Goal: Use online tool/utility: Utilize a website feature to perform a specific function

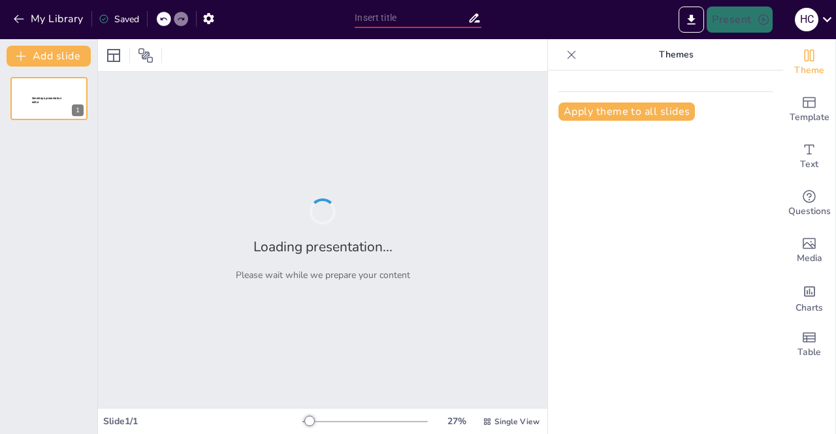
type input "Introduction to Marketing Communications: Course Overview"
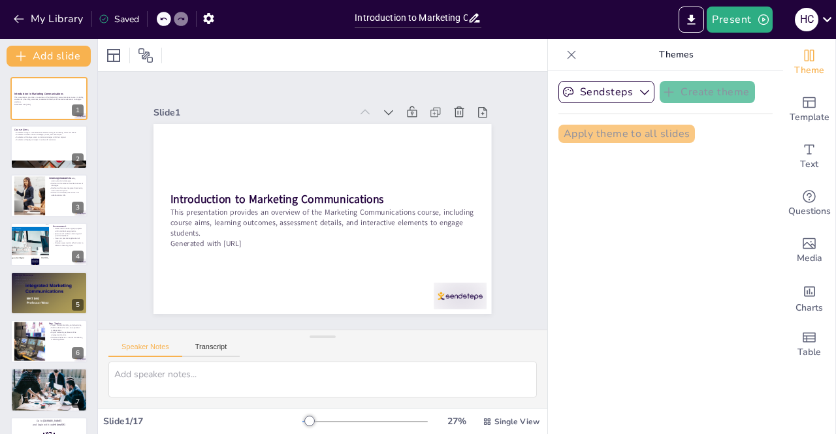
checkbox input "true"
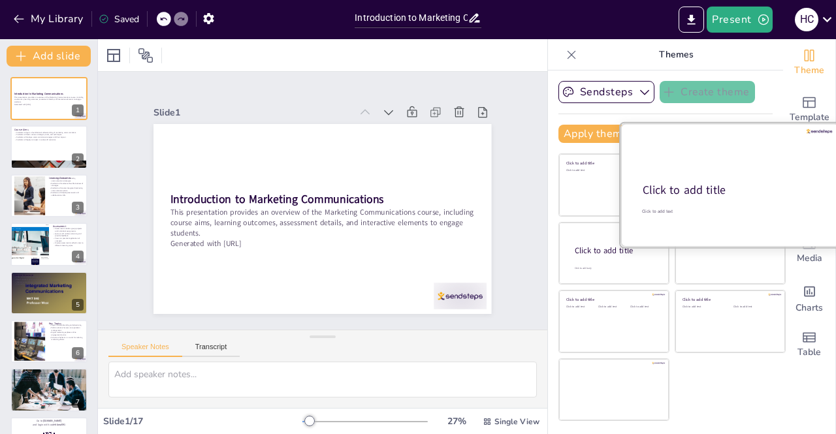
click at [737, 197] on div "Click to add title" at bounding box center [729, 191] width 173 height 16
checkbox input "true"
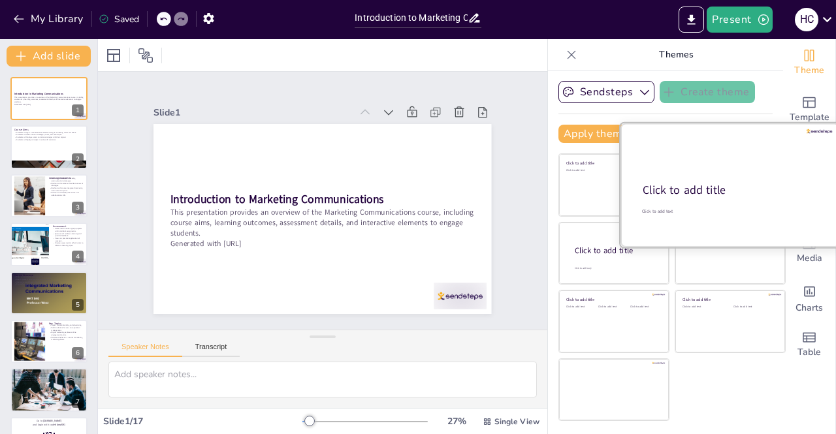
checkbox input "true"
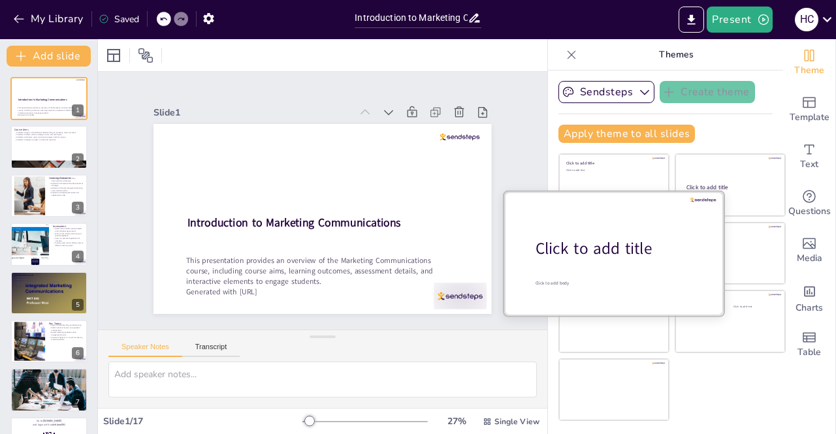
click at [606, 258] on div "Click to add title" at bounding box center [619, 249] width 167 height 22
checkbox input "true"
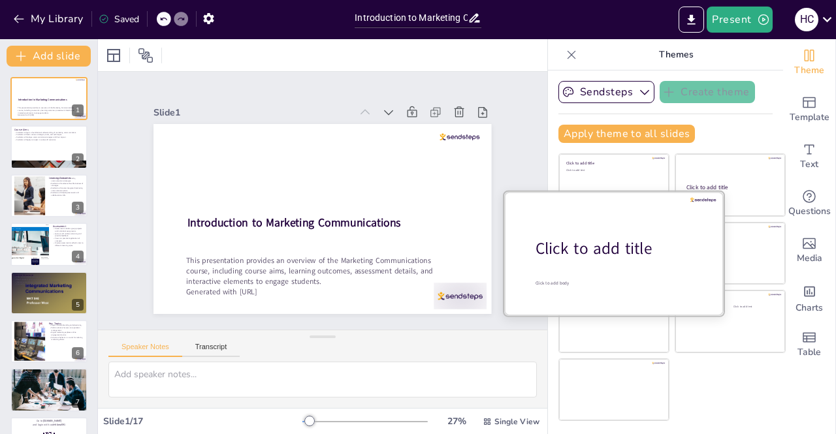
checkbox input "true"
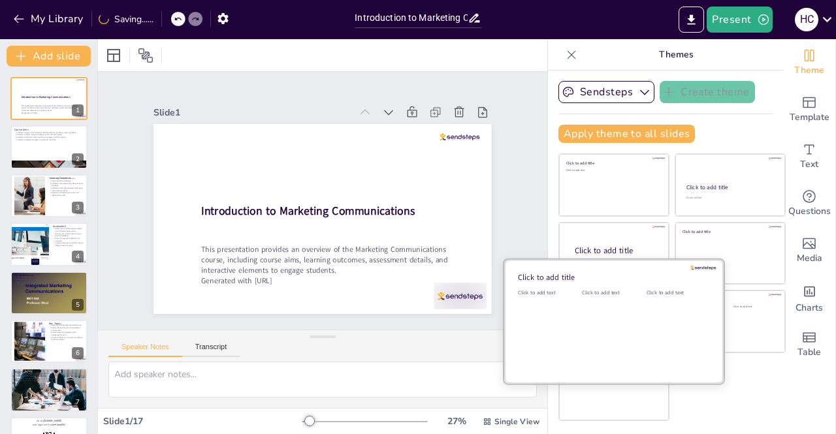
click at [587, 335] on div "Click to add text" at bounding box center [611, 329] width 59 height 81
checkbox input "true"
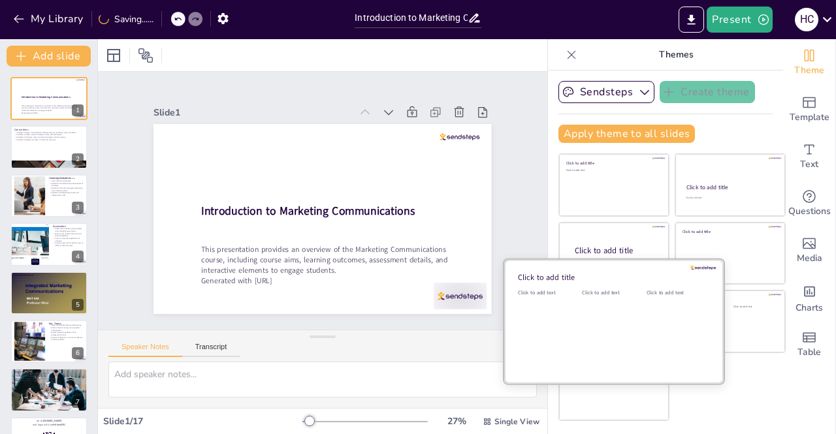
checkbox input "true"
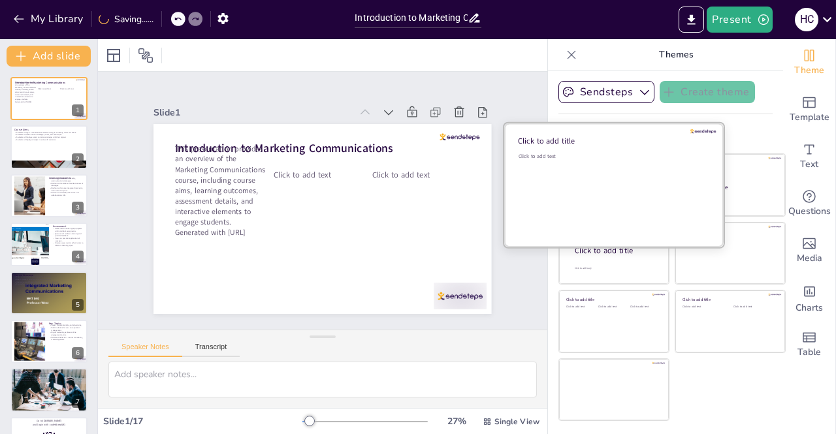
click at [674, 174] on div "Click to add text" at bounding box center [612, 193] width 187 height 81
checkbox input "true"
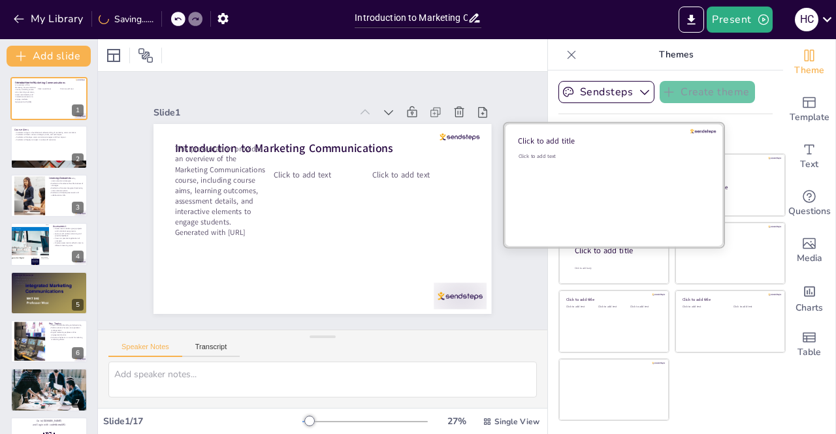
checkbox input "true"
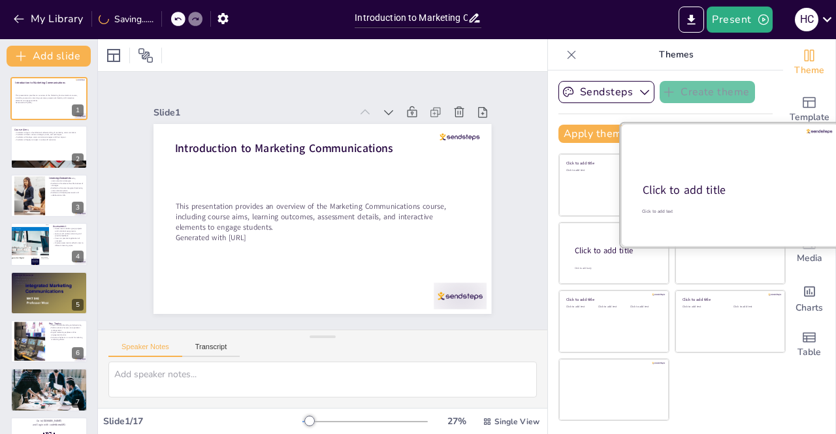
click at [745, 183] on div "Click to add title" at bounding box center [729, 191] width 173 height 16
checkbox input "true"
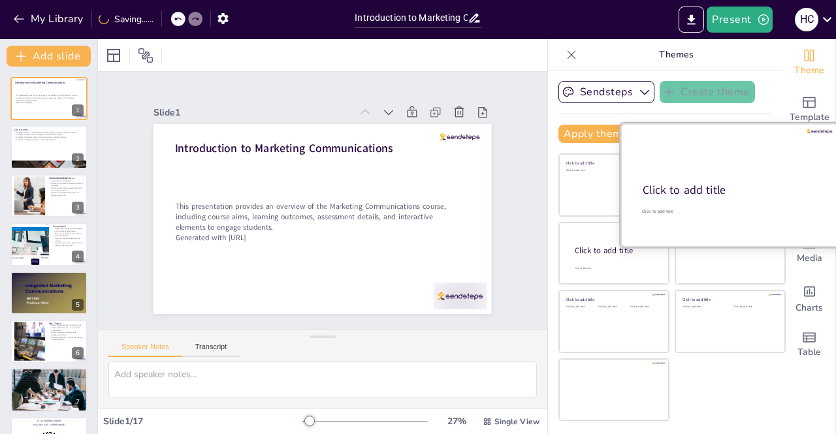
checkbox input "true"
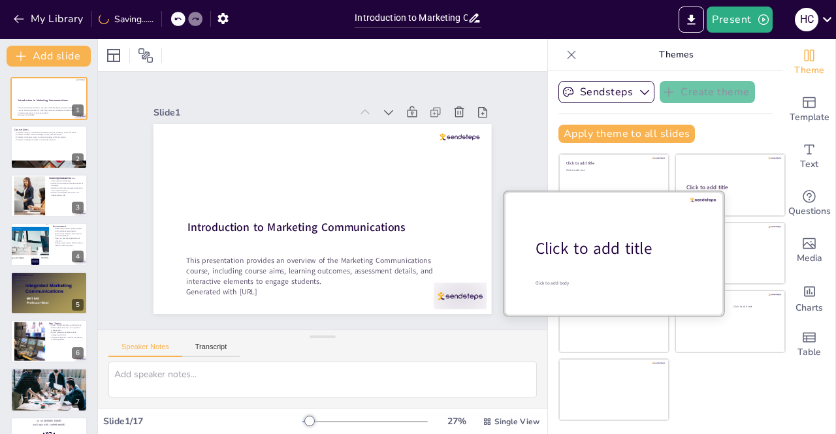
click at [586, 249] on div "Click to add title" at bounding box center [619, 249] width 167 height 22
checkbox input "true"
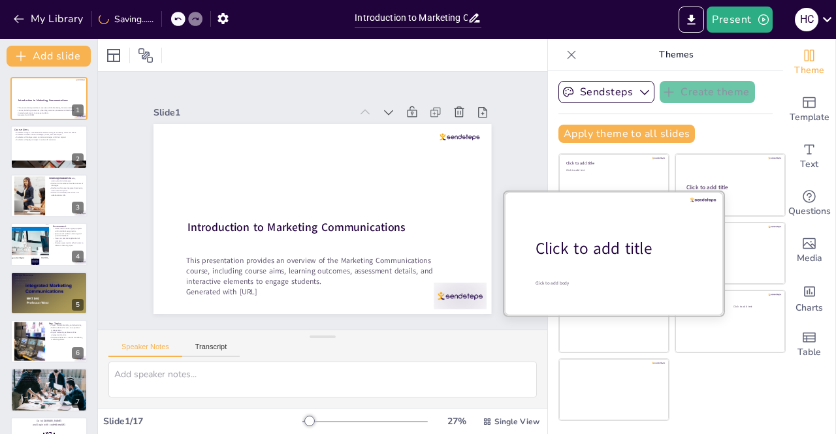
checkbox input "true"
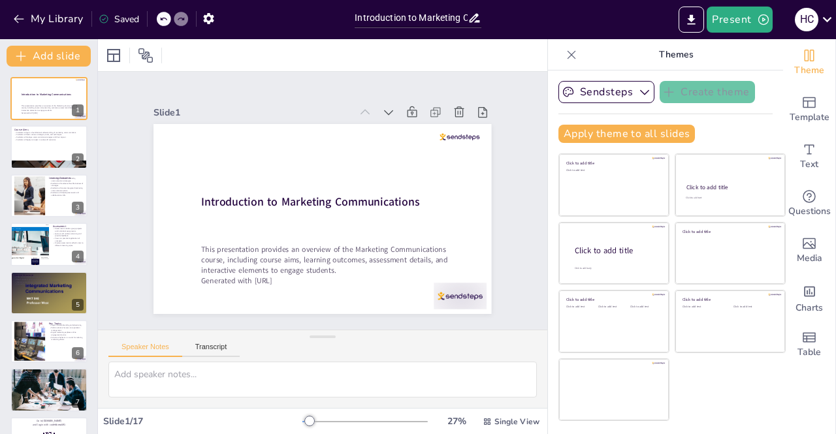
checkbox input "true"
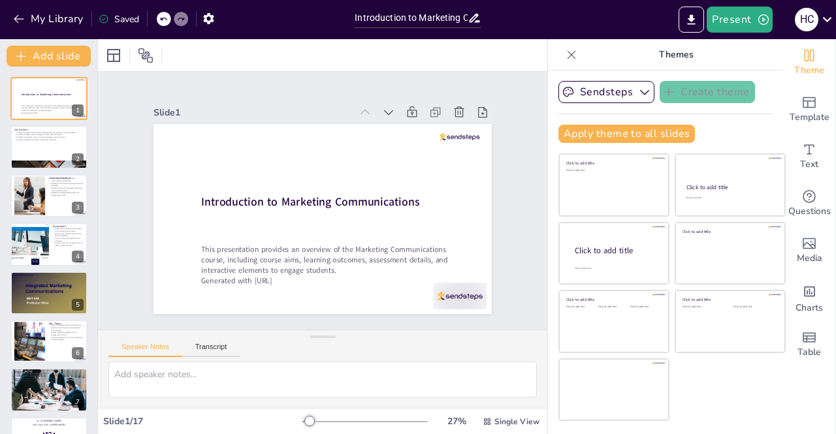
checkbox input "true"
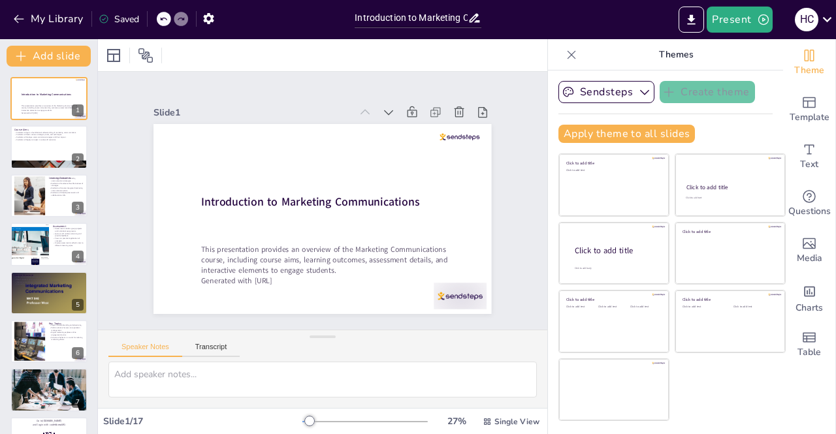
checkbox input "true"
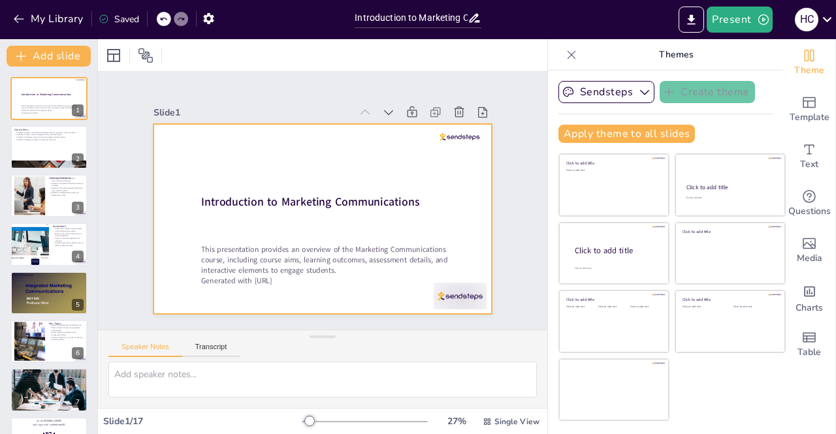
checkbox input "true"
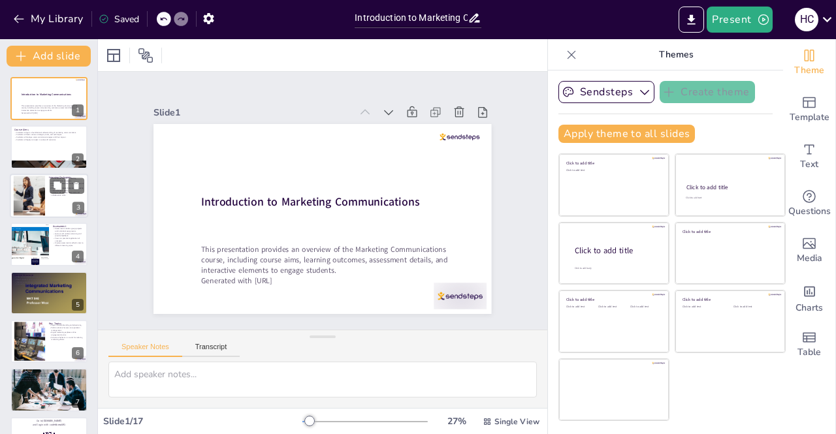
checkbox input "true"
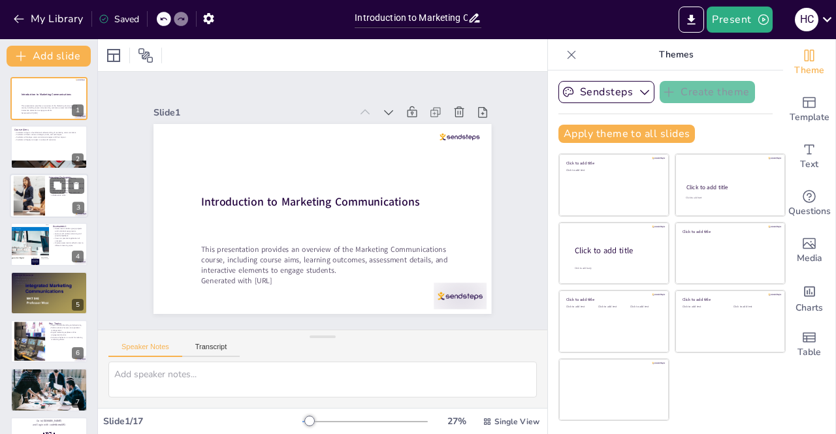
checkbox input "true"
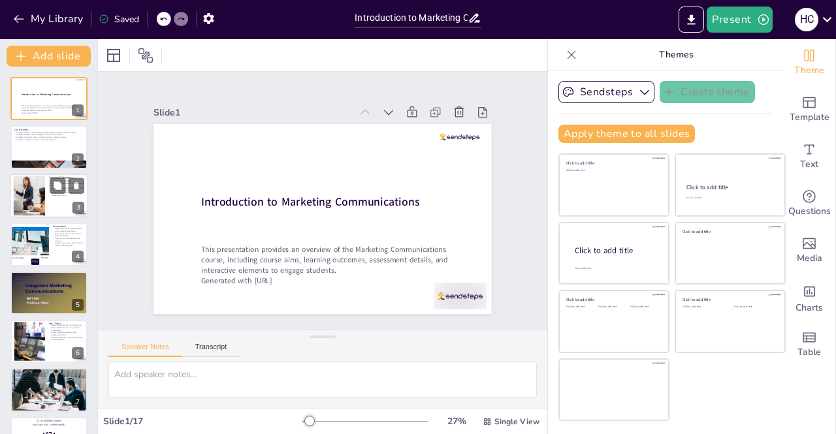
checkbox input "true"
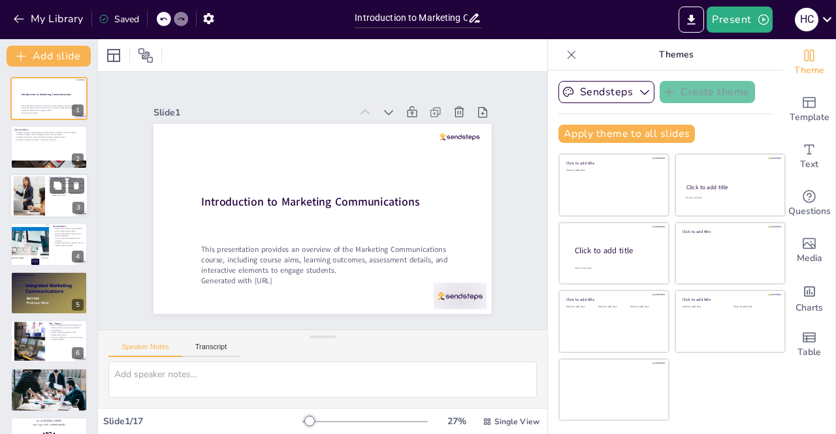
checkbox input "true"
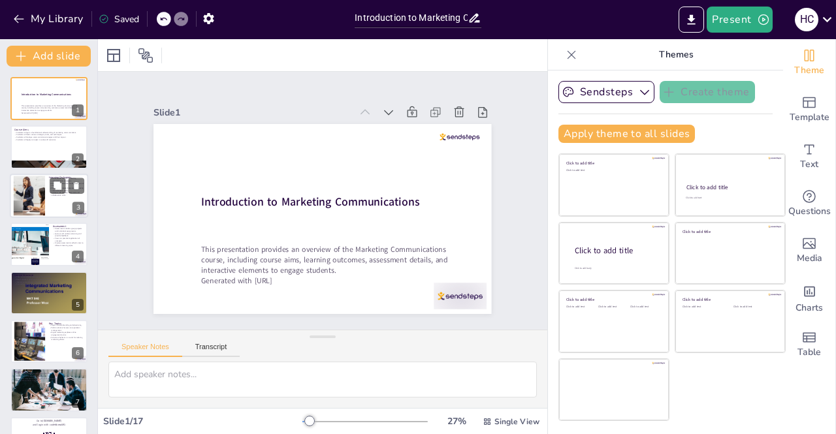
checkbox input "true"
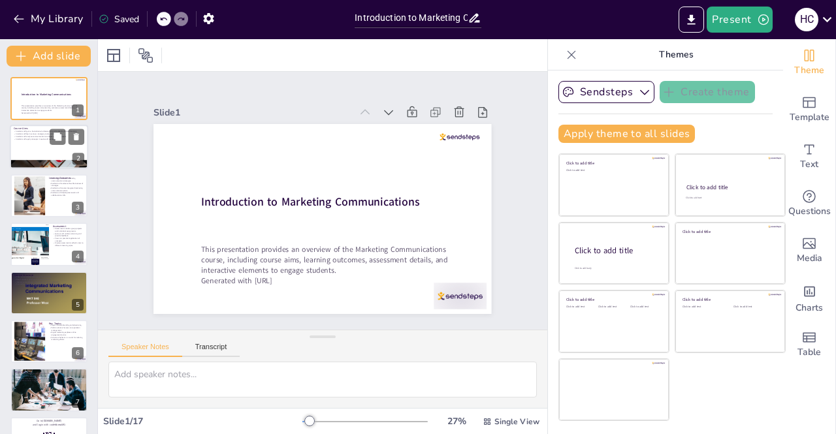
checkbox input "true"
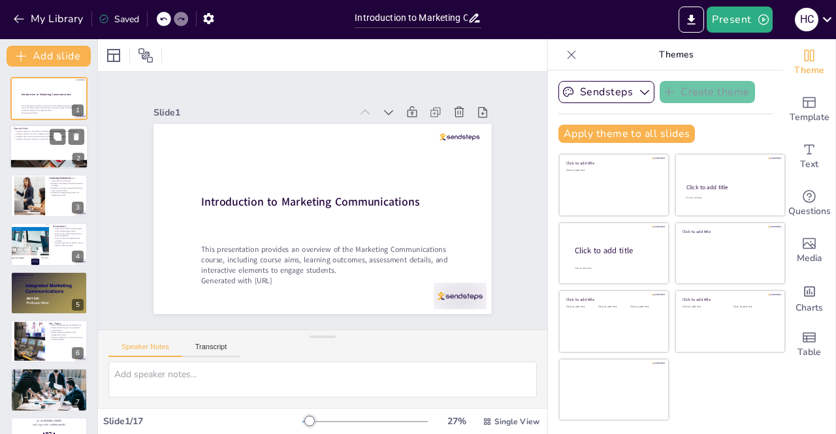
checkbox input "true"
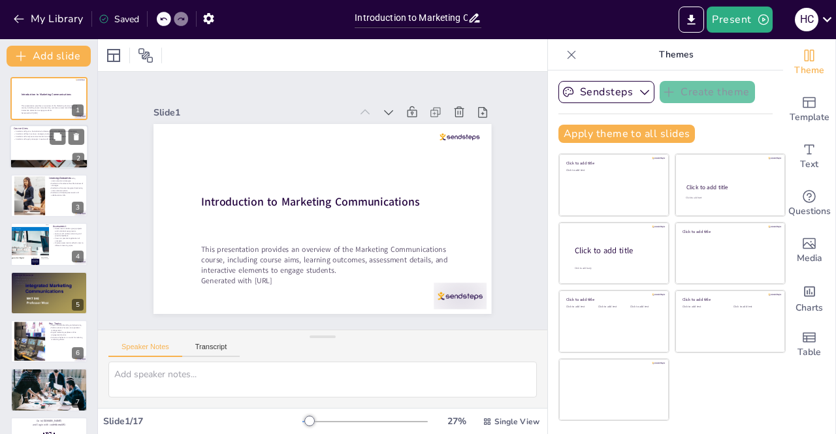
checkbox input "true"
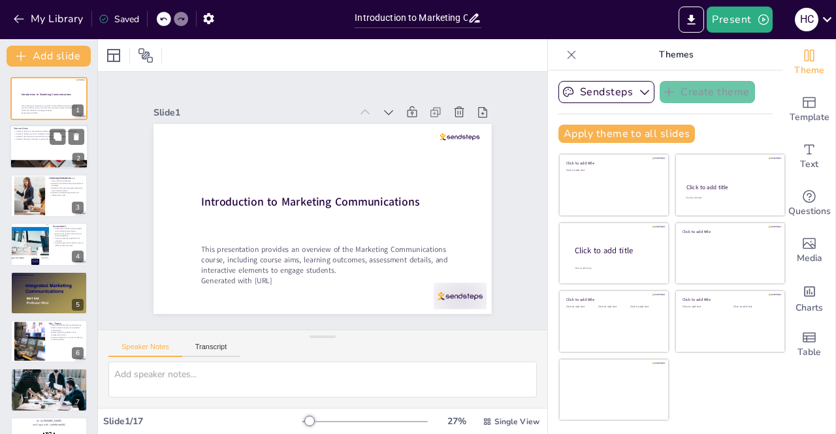
click at [48, 138] on p "Students will apply concepts in real-world scenarios." at bounding box center [49, 139] width 71 height 3
type textarea "Gaining a foundational understanding is crucial for students as it sets the sta…"
checkbox input "true"
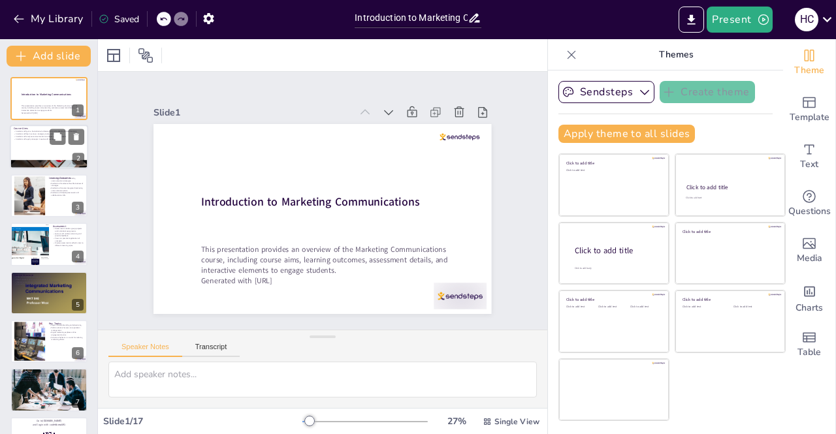
checkbox input "true"
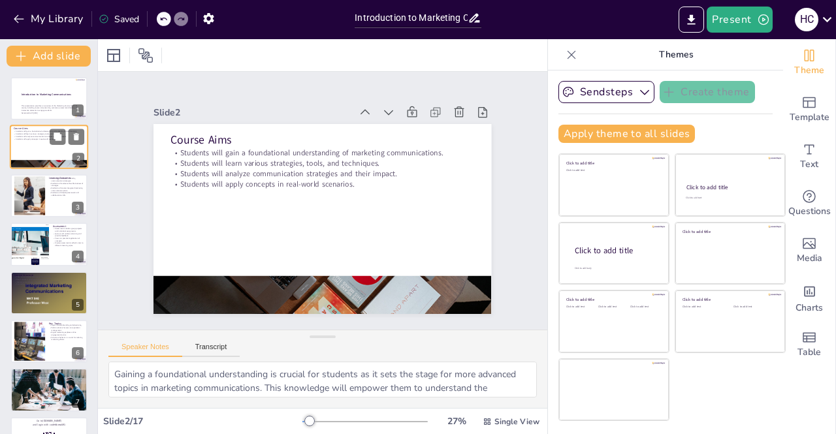
checkbox input "true"
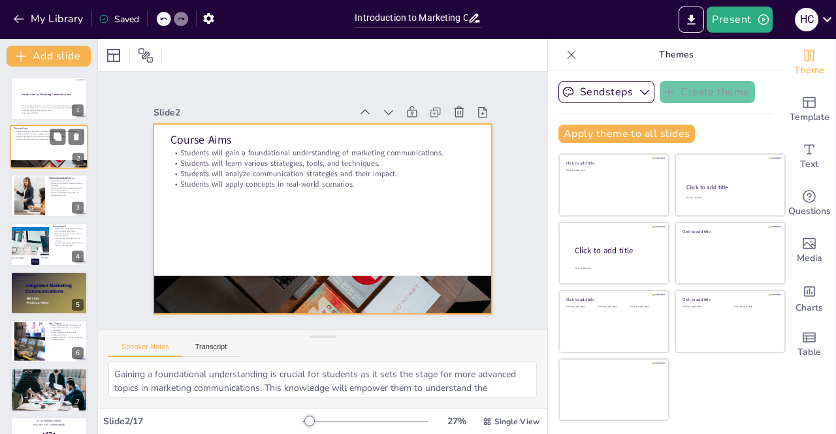
checkbox input "true"
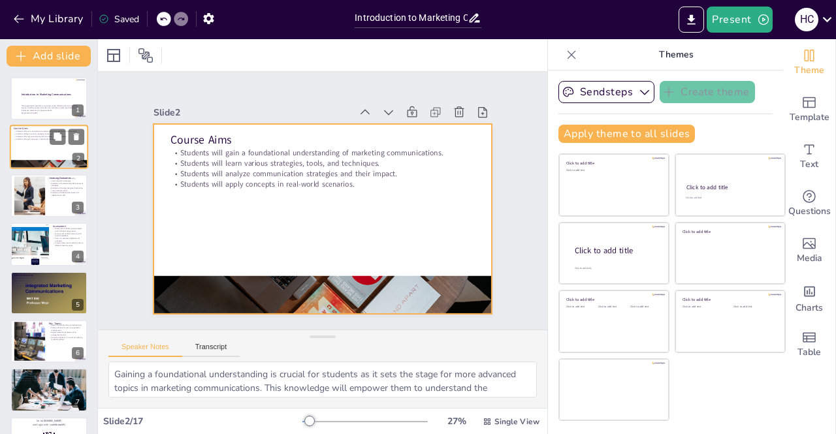
checkbox input "true"
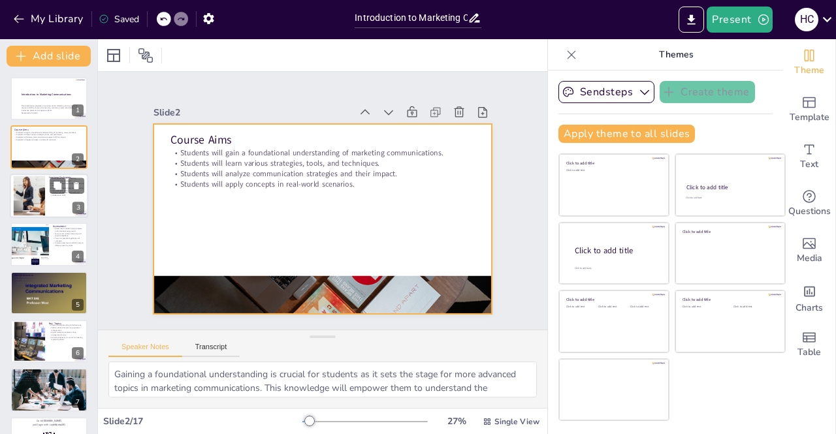
checkbox input "true"
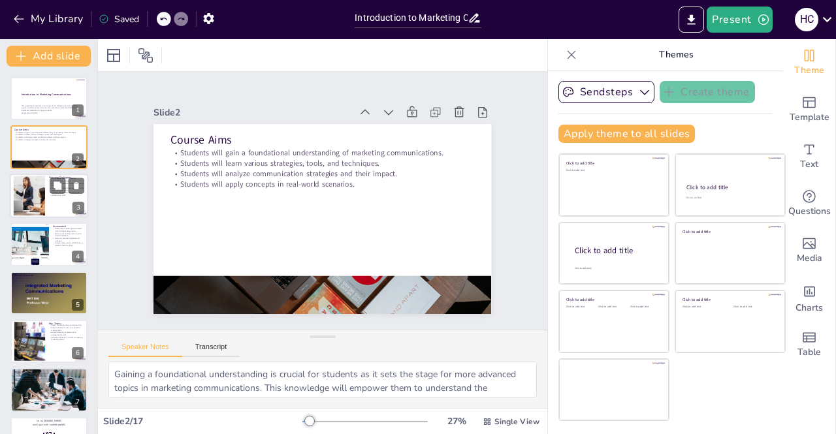
checkbox input "true"
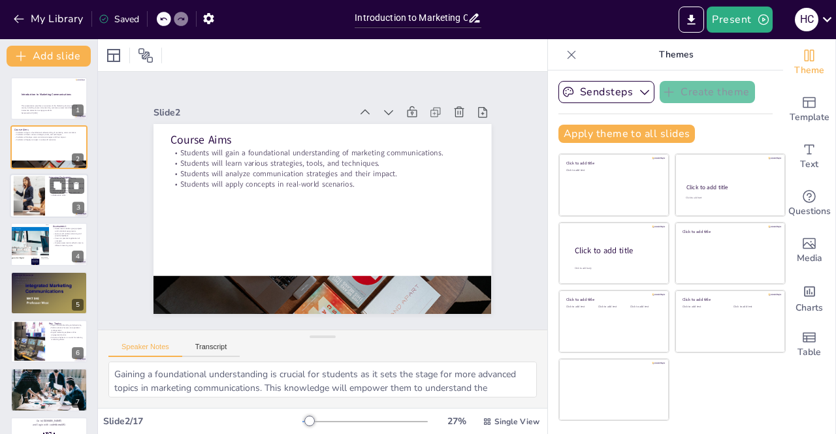
click at [41, 199] on div at bounding box center [29, 196] width 65 height 40
type textarea "Analyzing marketing communication strategies enables students to understand how…"
checkbox input "true"
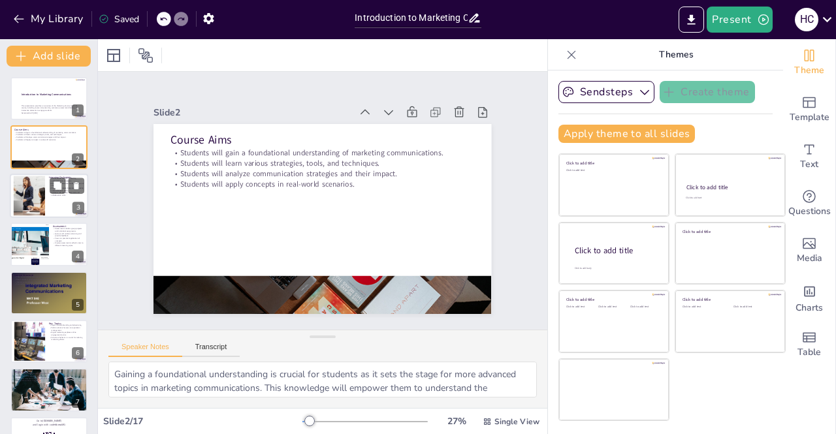
checkbox input "true"
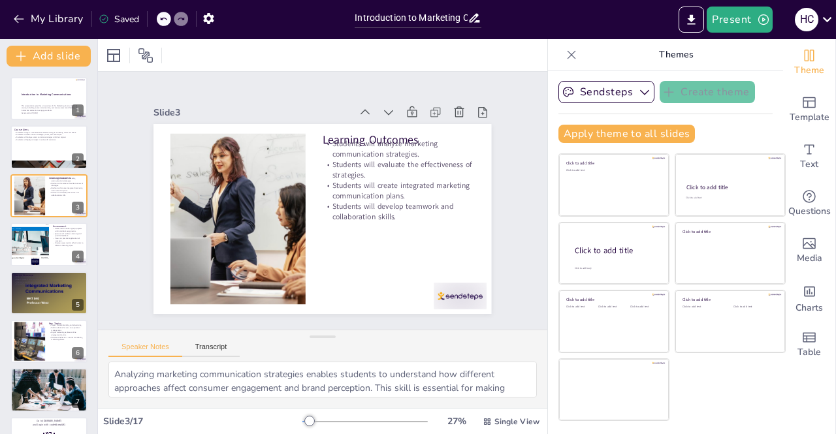
checkbox input "true"
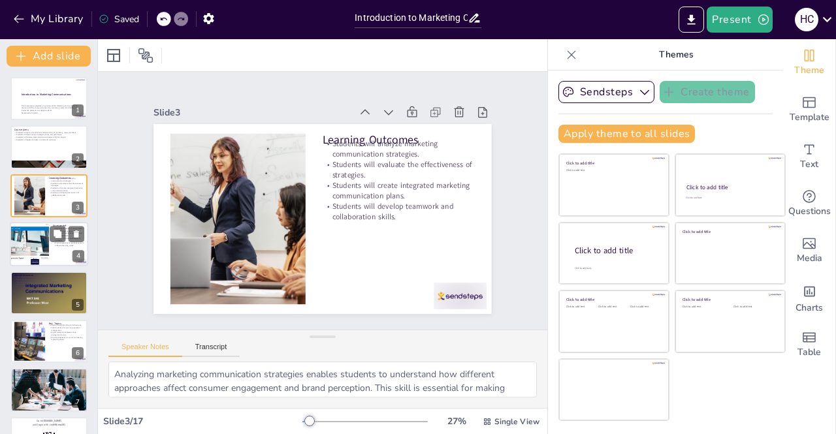
checkbox input "true"
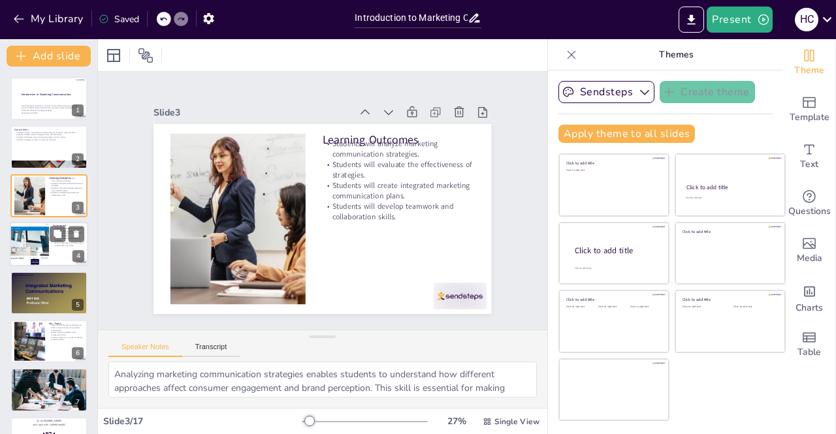
checkbox input "true"
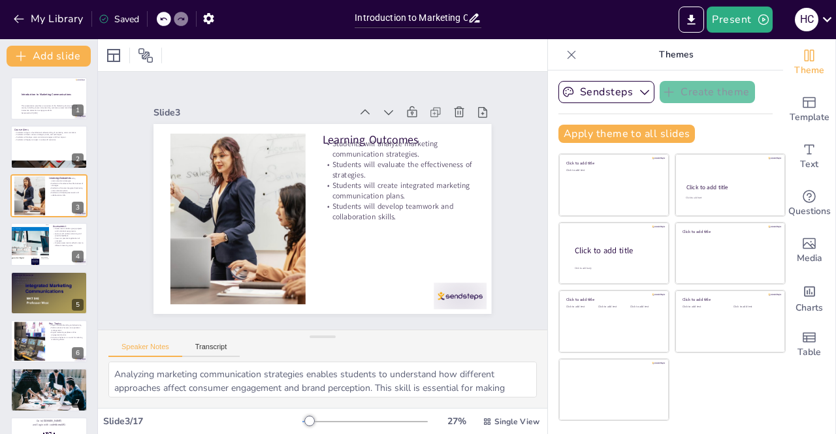
checkbox input "true"
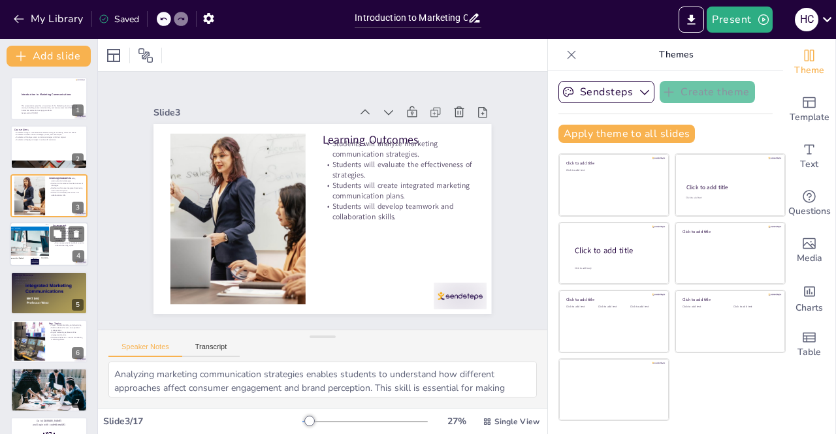
checkbox input "true"
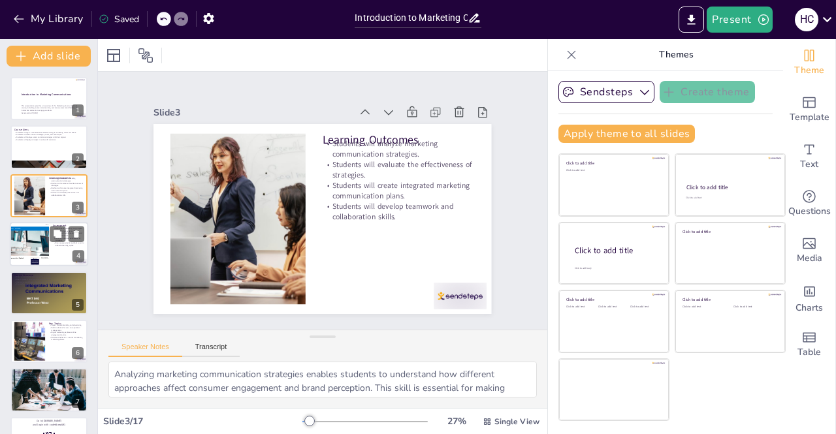
checkbox input "true"
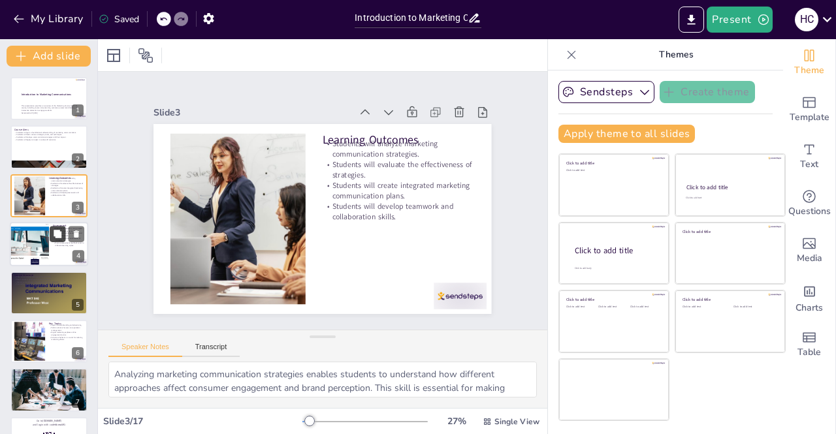
checkbox input "true"
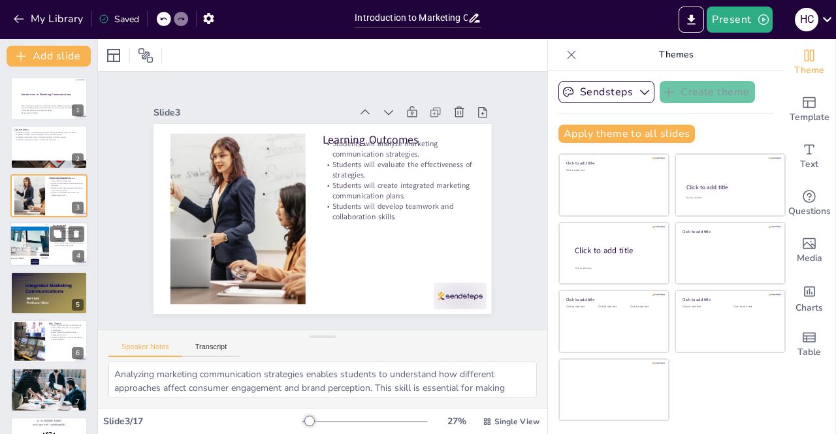
checkbox input "true"
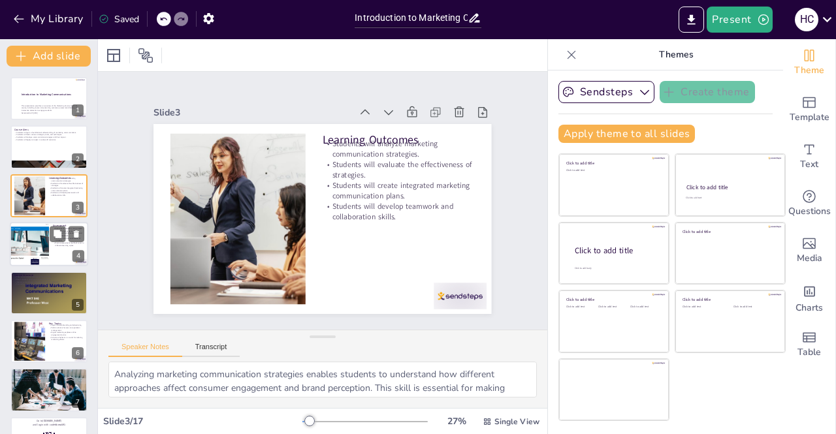
click at [41, 246] on div at bounding box center [28, 244] width 93 height 44
type textarea "Including both group projects and individual assignments in assessments provide…"
checkbox input "true"
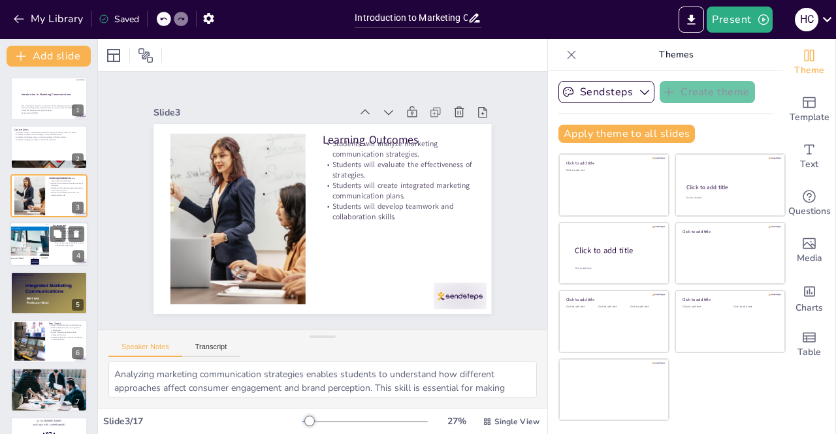
checkbox input "true"
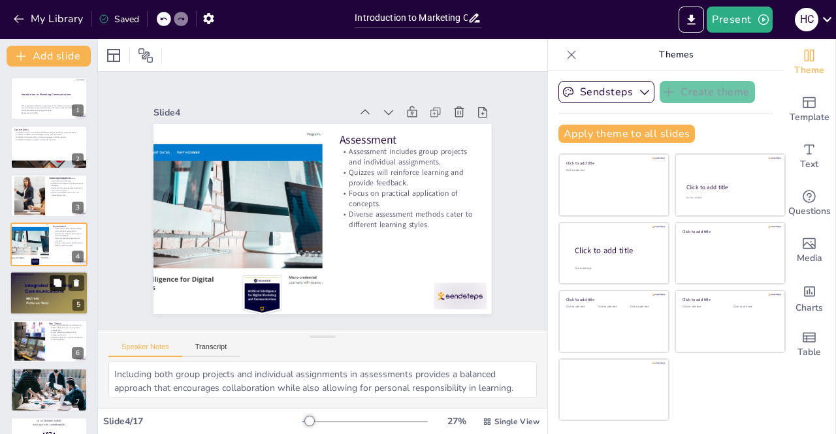
checkbox input "true"
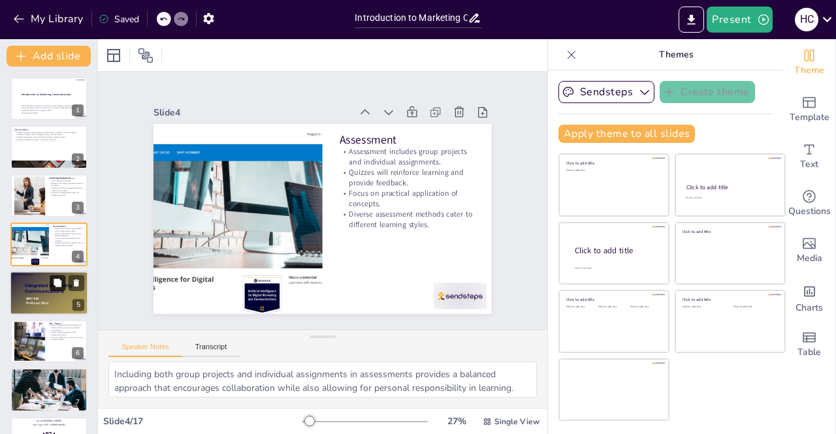
checkbox input "true"
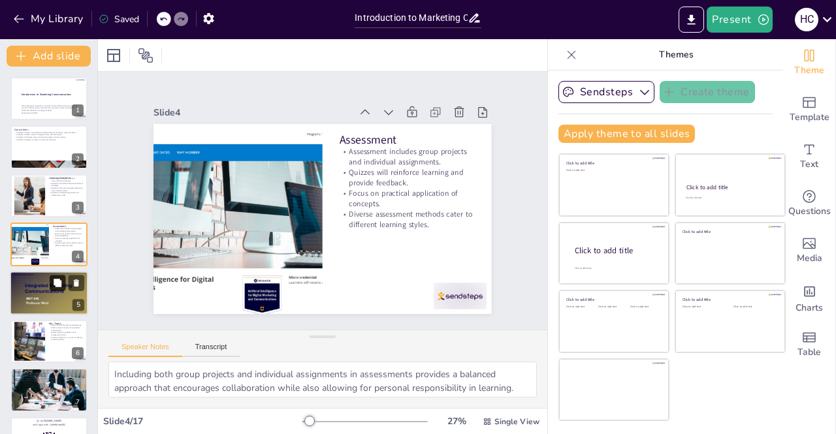
checkbox input "true"
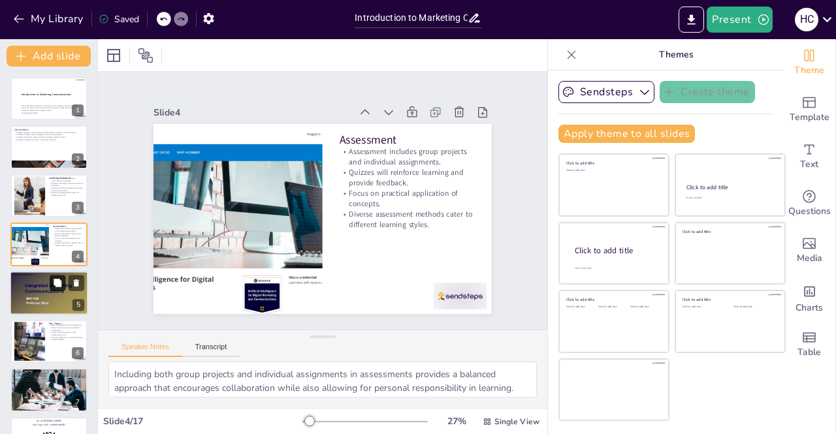
checkbox input "true"
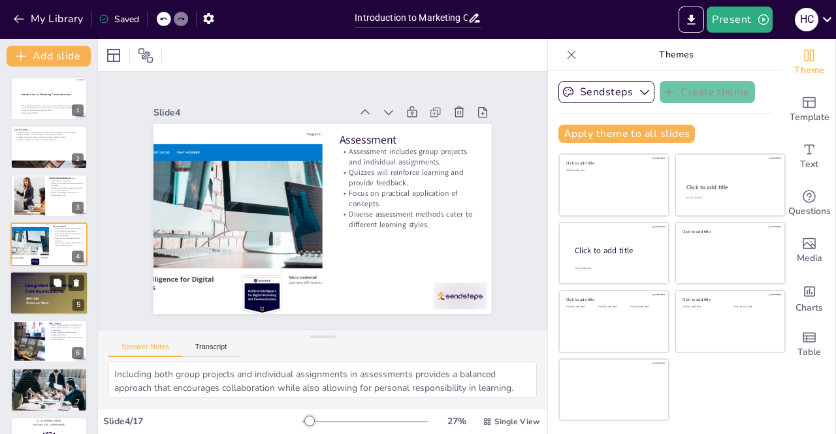
checkbox input "true"
click at [41, 297] on div at bounding box center [49, 293] width 78 height 59
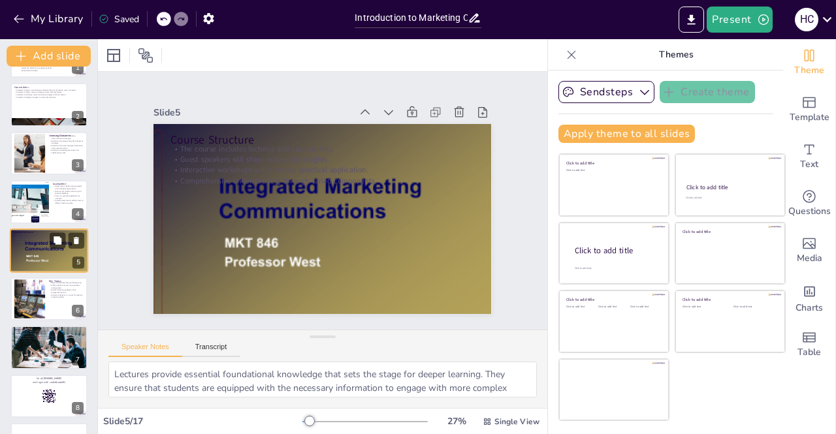
click at [41, 297] on div at bounding box center [29, 299] width 63 height 39
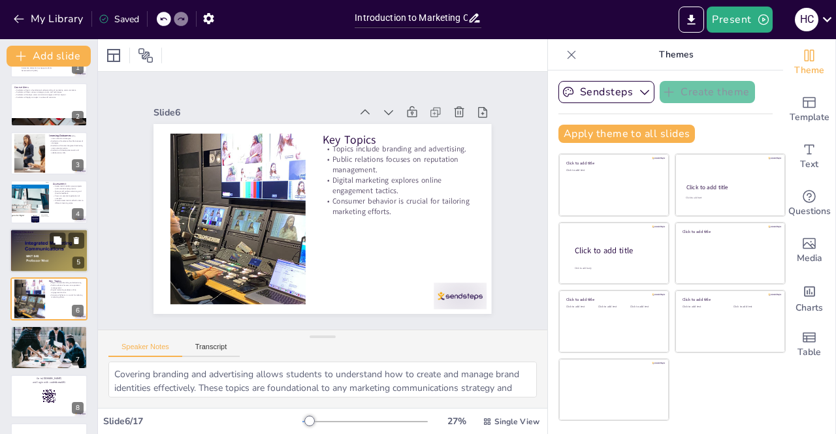
scroll to position [91, 0]
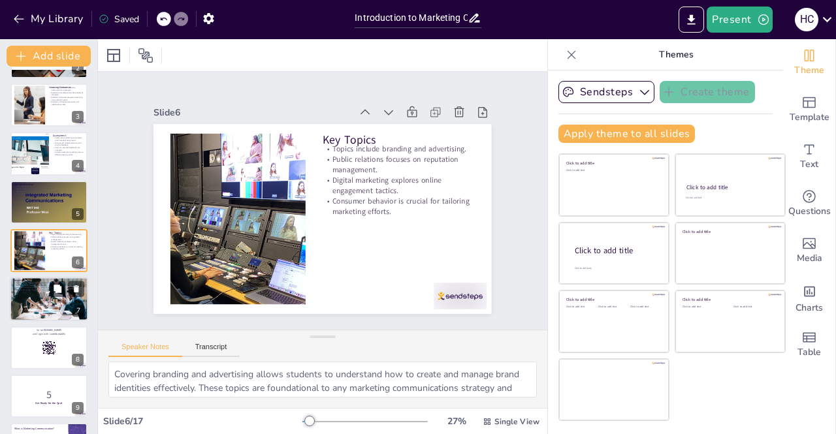
click at [30, 297] on div at bounding box center [49, 299] width 78 height 52
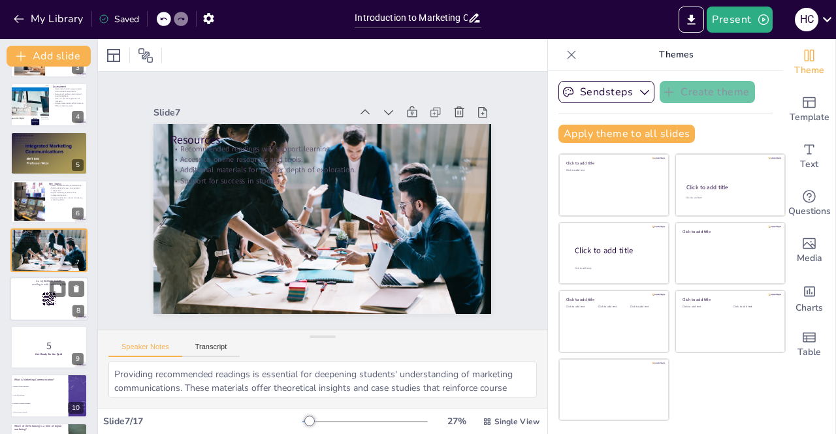
click at [25, 296] on div at bounding box center [49, 299] width 78 height 44
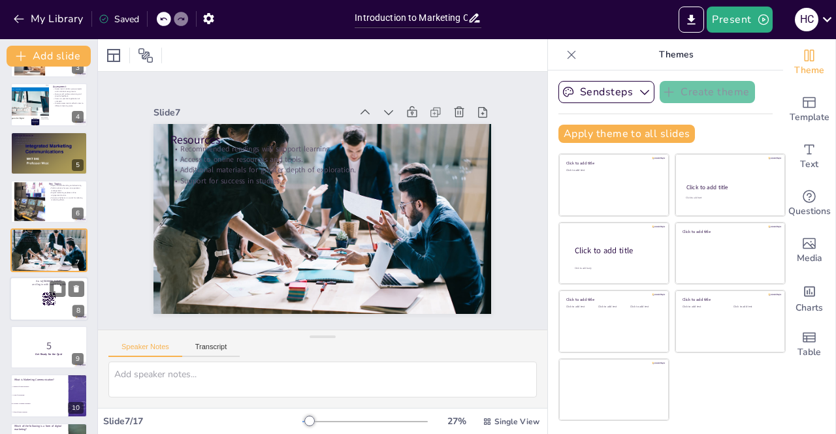
scroll to position [188, 0]
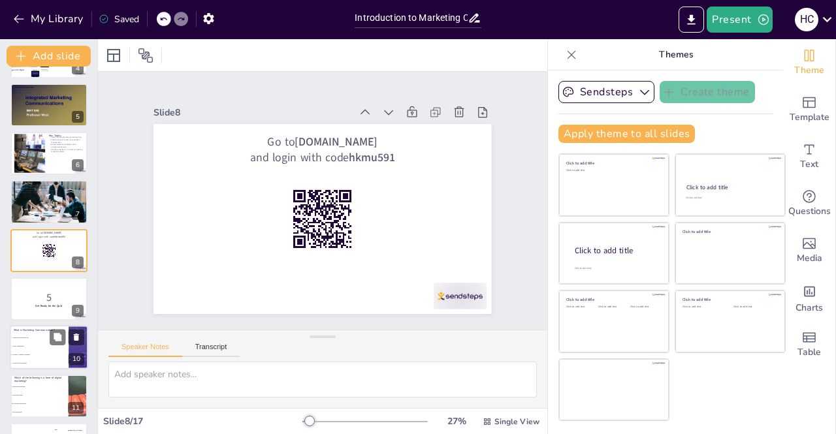
click at [36, 361] on li "A form of public relations" at bounding box center [39, 364] width 59 height 8
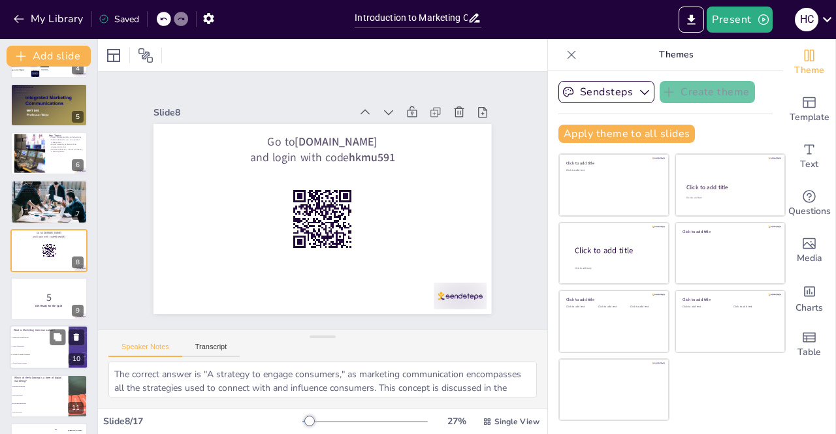
scroll to position [286, 0]
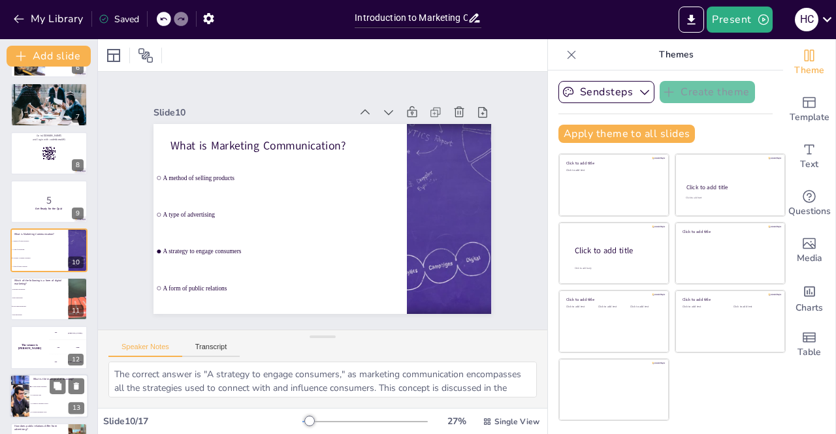
click at [40, 400] on li "To improve customer service" at bounding box center [58, 404] width 59 height 8
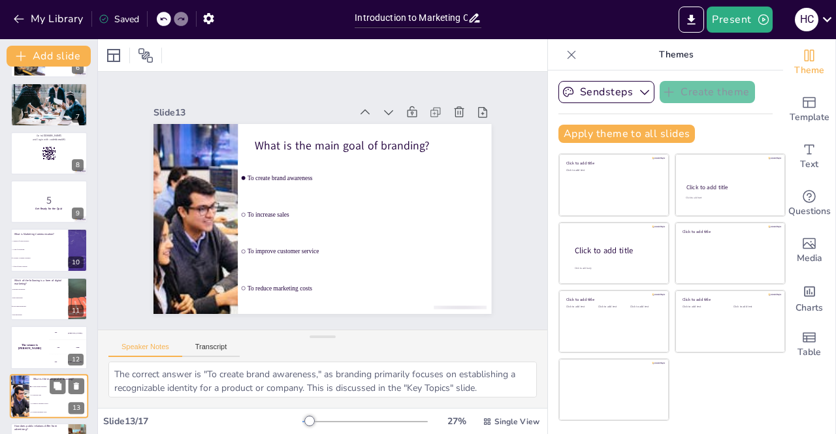
scroll to position [431, 0]
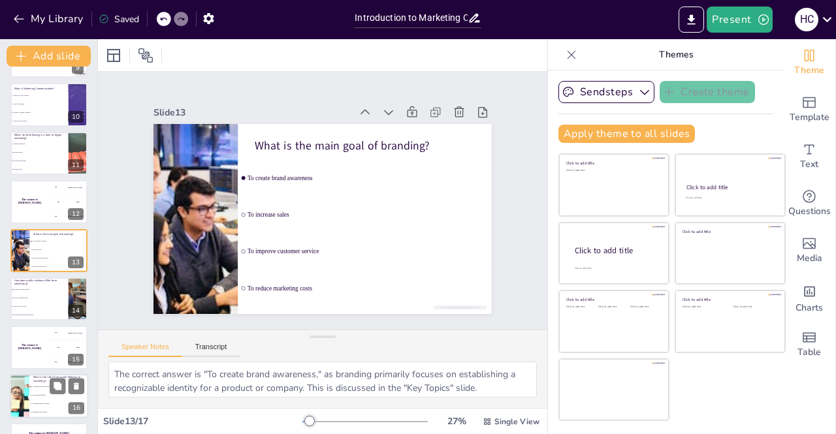
click at [34, 380] on p "What is the role of consumer behavior in marketing?" at bounding box center [58, 379] width 51 height 7
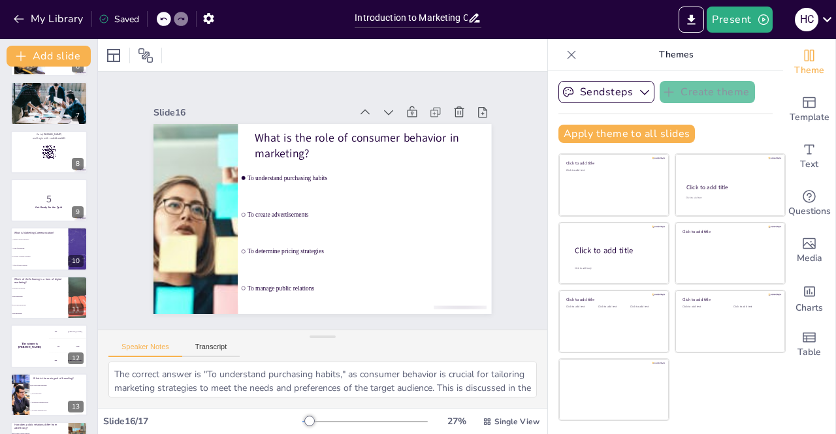
scroll to position [277, 0]
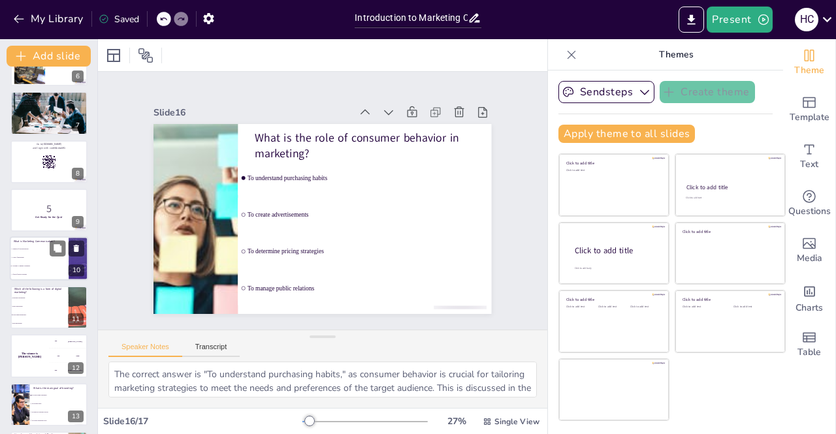
click at [43, 263] on li "A strategy to engage consumers" at bounding box center [39, 267] width 59 height 8
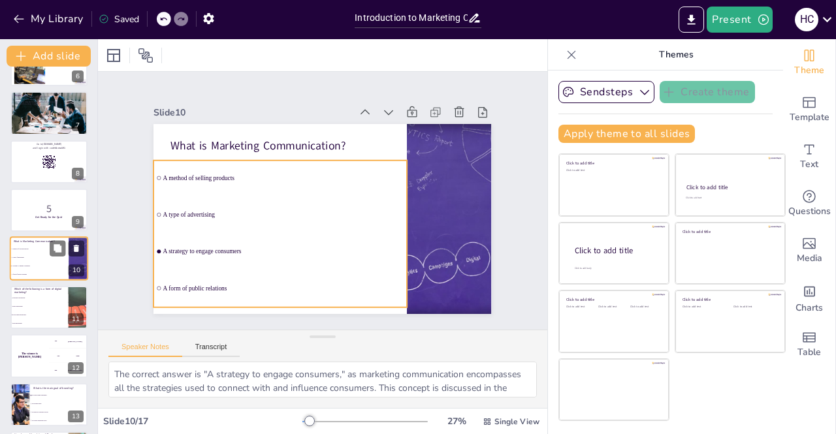
scroll to position [286, 0]
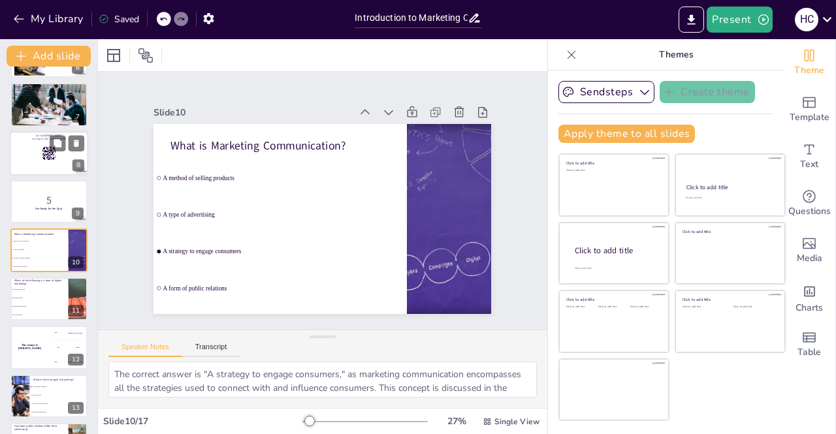
click at [33, 155] on div at bounding box center [49, 153] width 78 height 44
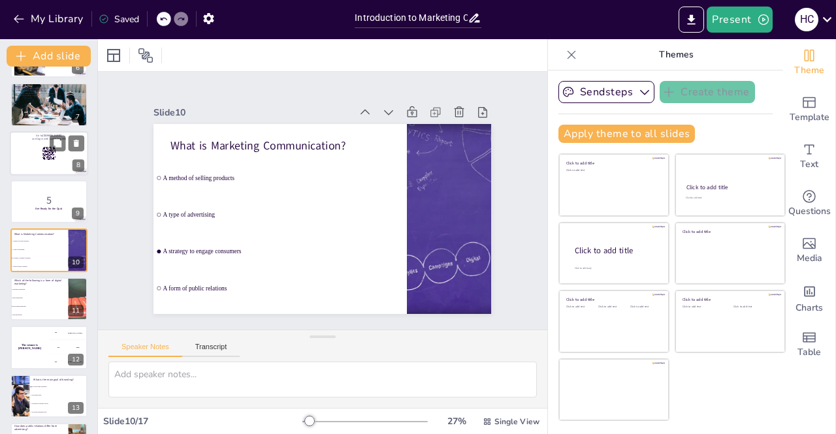
scroll to position [188, 0]
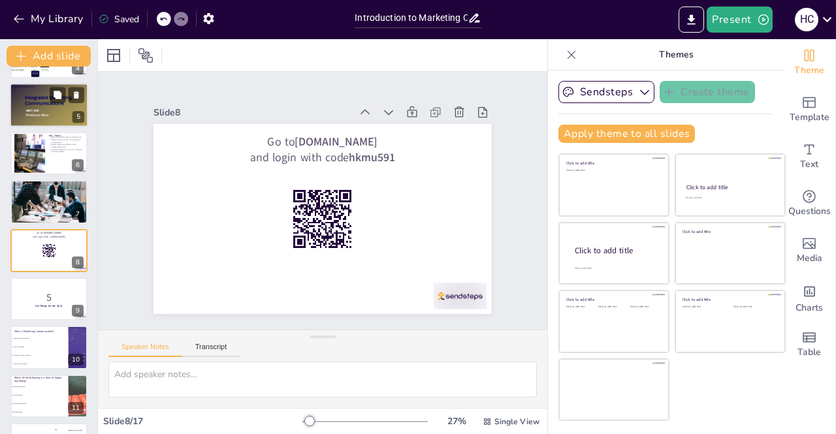
click at [36, 92] on p "Interactive workshops will enhance practical application." at bounding box center [49, 93] width 71 height 3
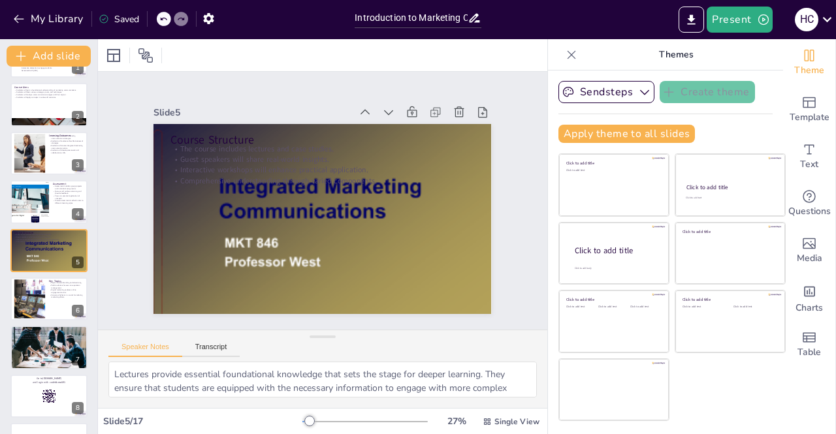
scroll to position [0, 0]
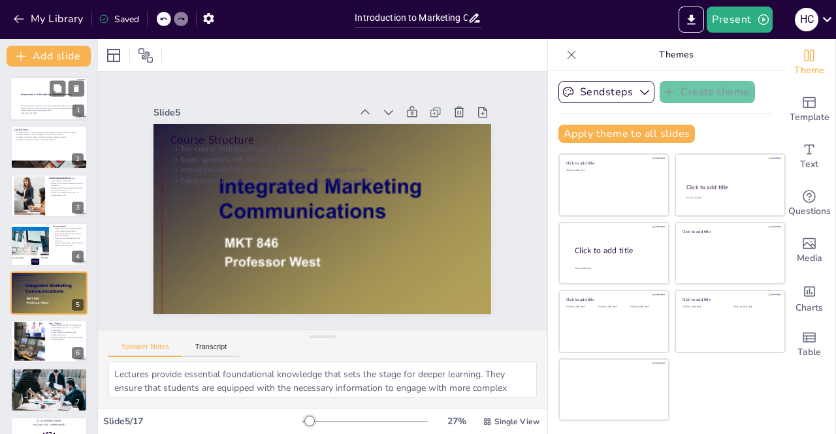
click at [48, 110] on p "This presentation provides an overview of the Marketing Communications course, …" at bounding box center [50, 108] width 59 height 7
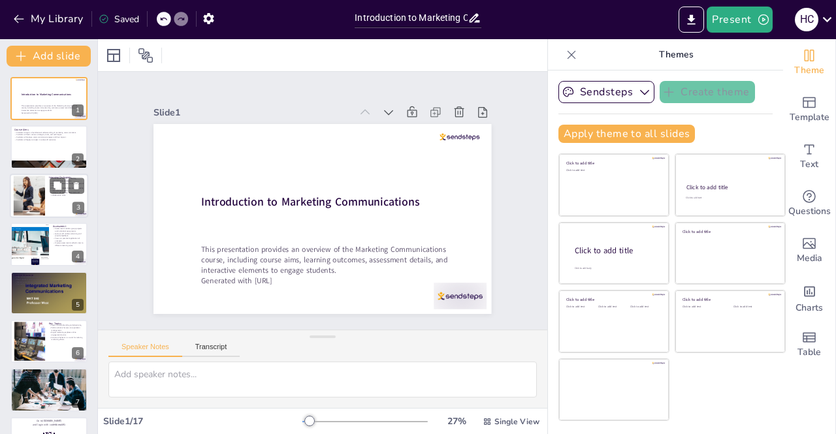
click at [25, 181] on div at bounding box center [29, 196] width 65 height 40
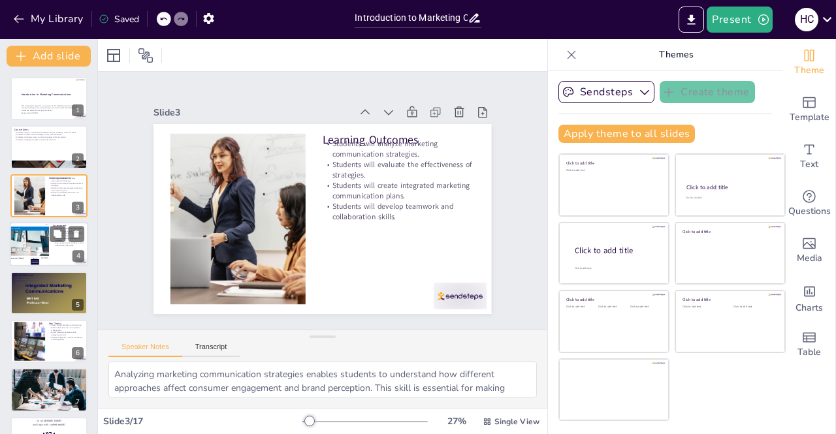
click at [33, 261] on div at bounding box center [28, 244] width 93 height 44
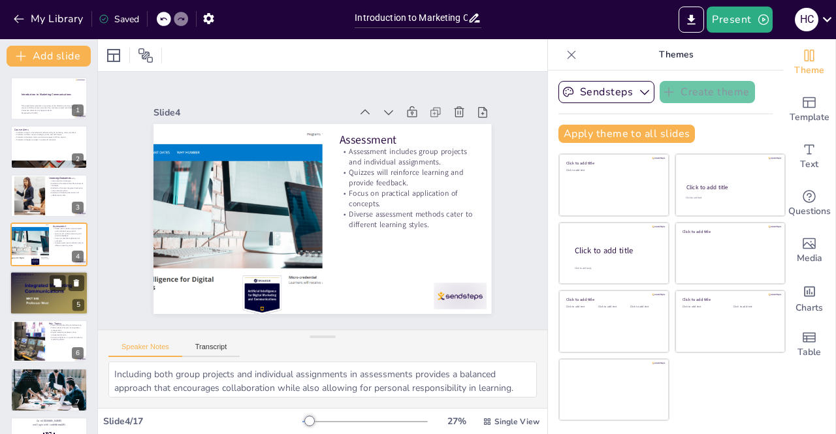
click at [26, 301] on div at bounding box center [49, 293] width 78 height 59
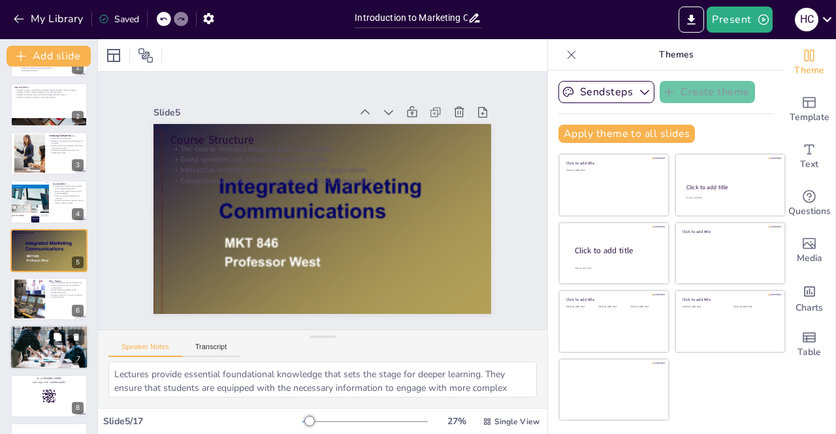
click at [35, 338] on p "Support for success in studies." at bounding box center [49, 339] width 71 height 3
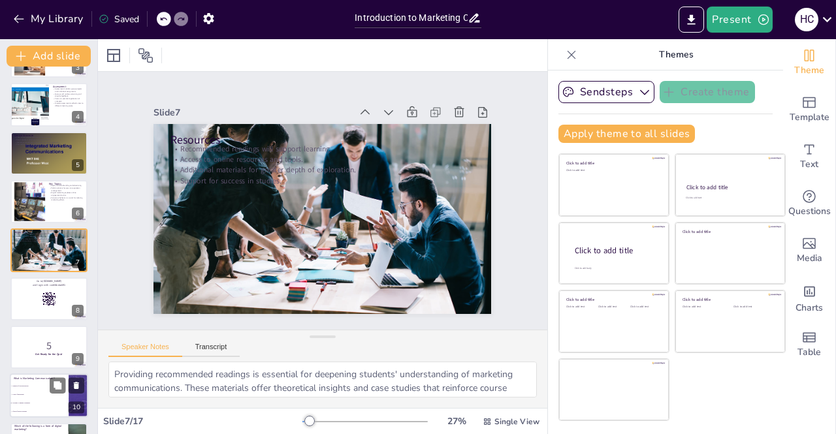
click at [31, 401] on li "A strategy to engage consumers" at bounding box center [39, 404] width 59 height 8
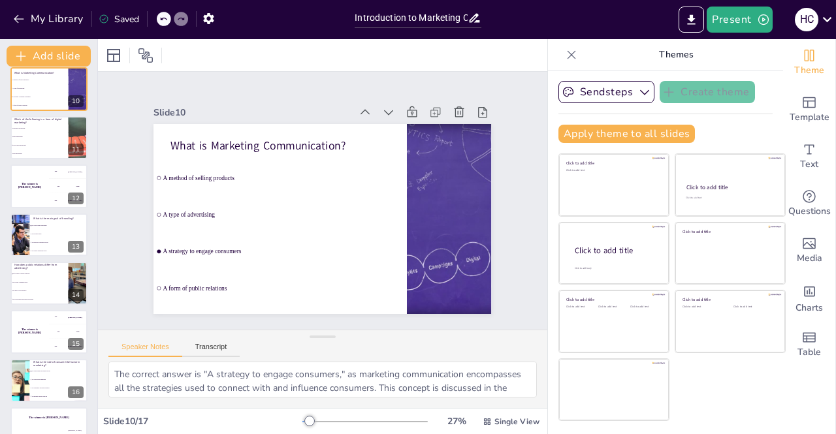
scroll to position [474, 0]
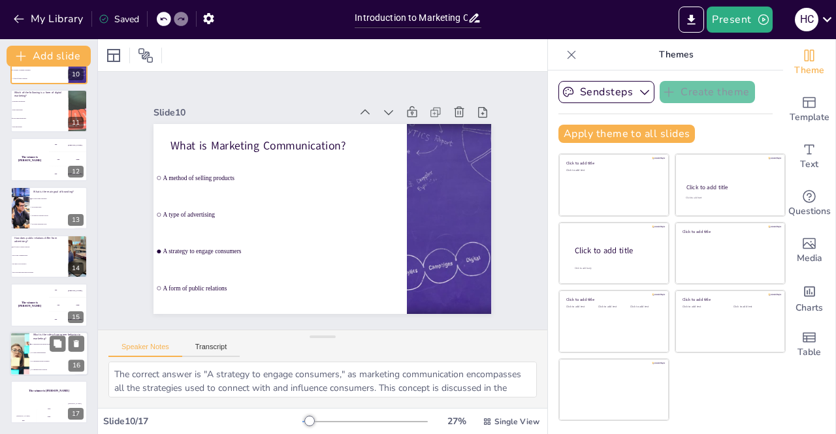
click at [34, 355] on li "To create advertisements" at bounding box center [58, 353] width 59 height 8
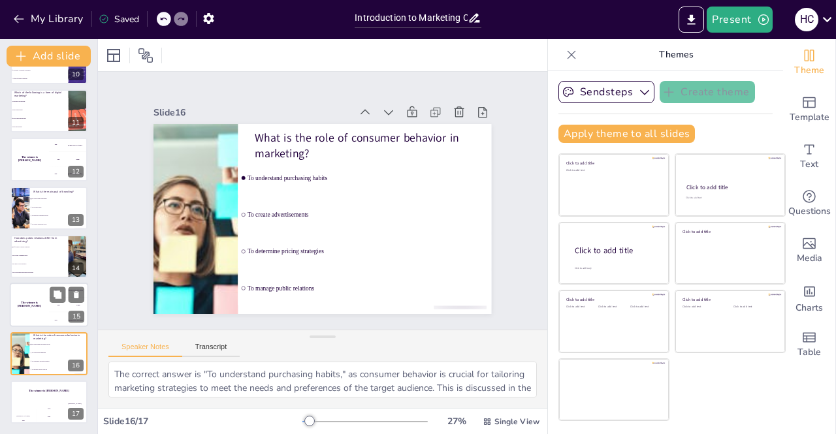
click at [39, 297] on div "The winner is [PERSON_NAME]" at bounding box center [29, 306] width 39 height 44
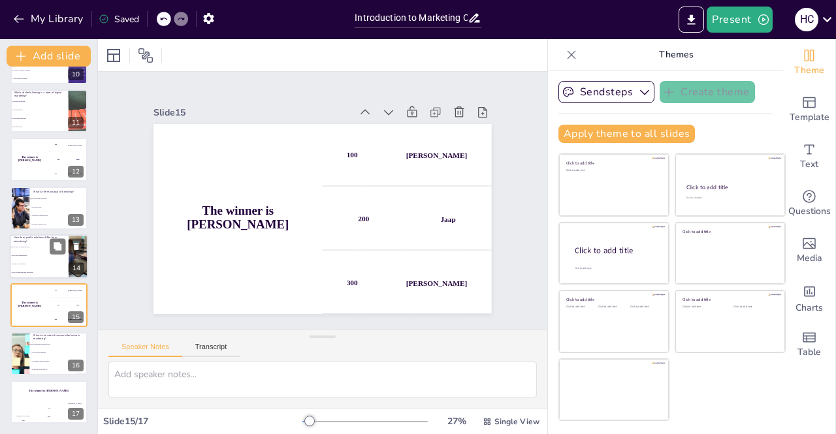
click at [27, 262] on li "PR aims to sell products" at bounding box center [39, 264] width 59 height 8
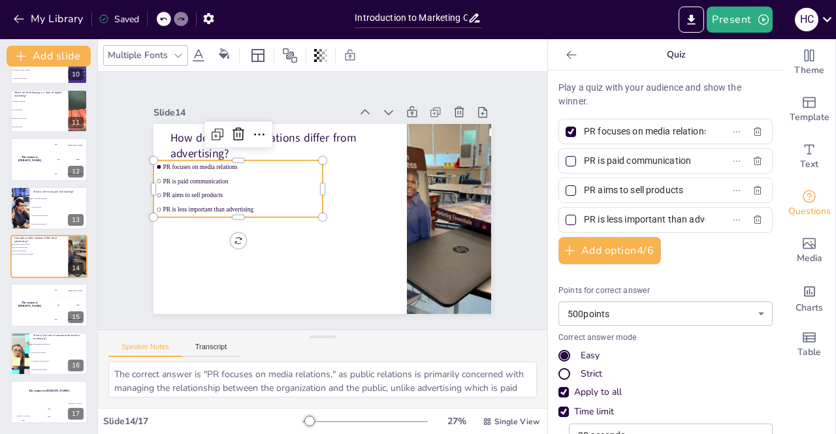
click at [171, 207] on ul "PR focuses on media relations PR is paid communication PR aims to sell products…" at bounding box center [253, 248] width 164 height 155
click at [566, 160] on div at bounding box center [571, 161] width 10 height 10
click at [584, 160] on input "PR is paid communication" at bounding box center [645, 161] width 122 height 19
click at [566, 188] on div at bounding box center [571, 191] width 10 height 10
click at [584, 188] on input "PR aims to sell products" at bounding box center [645, 190] width 122 height 19
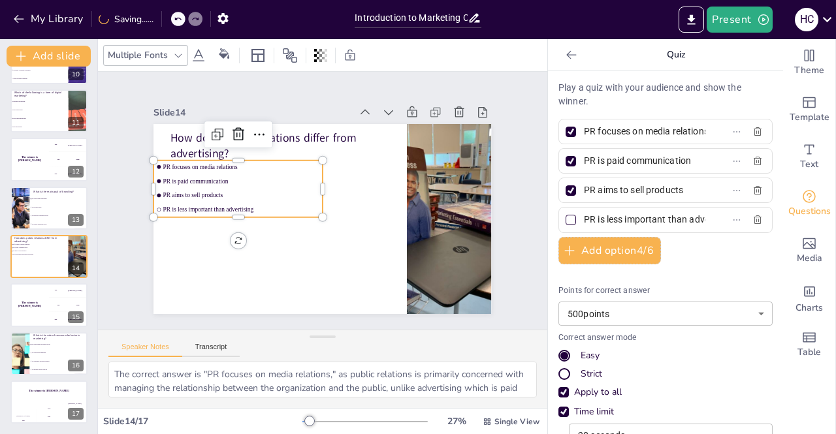
click at [564, 181] on label "PR aims to sell products" at bounding box center [644, 190] width 163 height 19
click at [584, 181] on input "PR aims to sell products" at bounding box center [645, 190] width 122 height 19
click at [566, 190] on div at bounding box center [571, 191] width 10 height 10
click at [584, 190] on input "PR aims to sell products" at bounding box center [645, 190] width 122 height 19
click at [563, 154] on div at bounding box center [571, 162] width 16 height 16
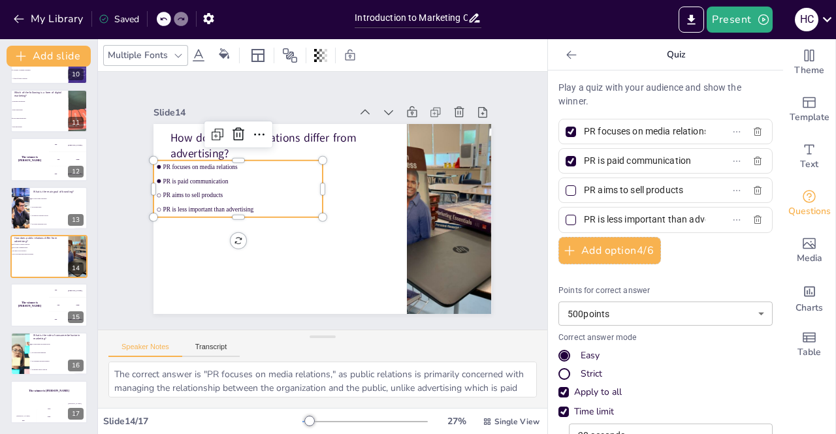
click at [584, 154] on input "PR is paid communication" at bounding box center [645, 161] width 122 height 19
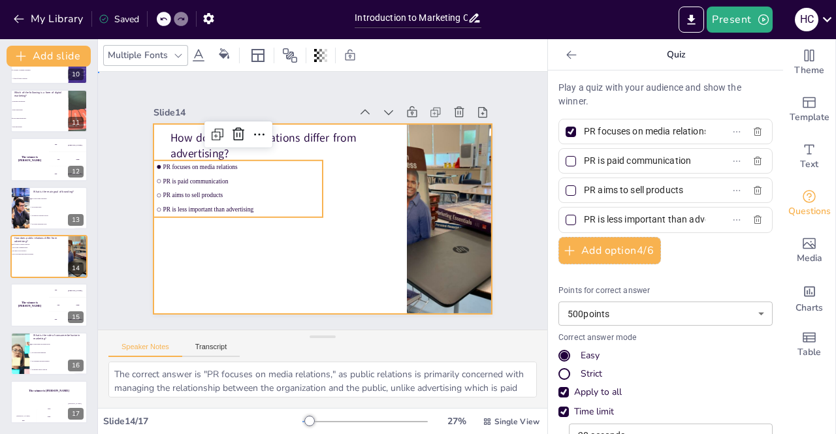
click at [365, 259] on div at bounding box center [337, 188] width 368 height 378
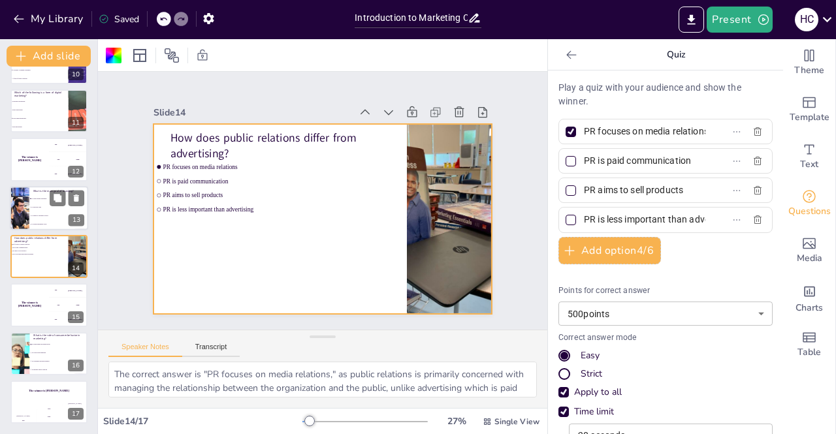
click at [39, 210] on li "To increase sales" at bounding box center [58, 207] width 59 height 8
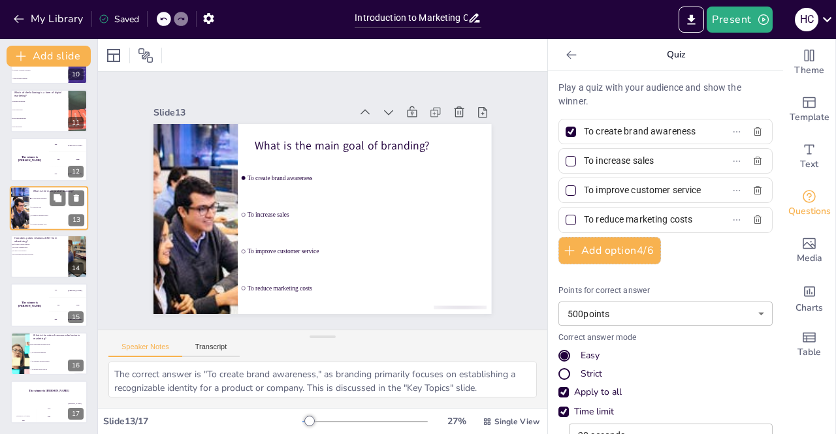
scroll to position [431, 0]
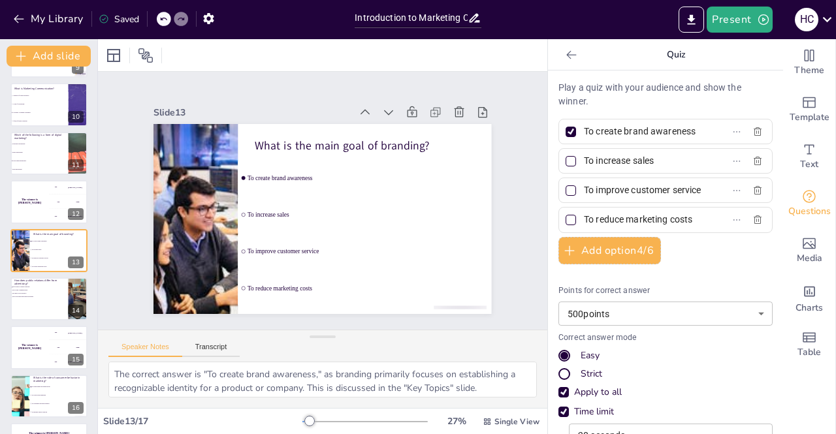
click at [241, 96] on div "Slide 1 Introduction to Marketing Communications This presentation provides an …" at bounding box center [322, 201] width 261 height 360
